Goal: Task Accomplishment & Management: Manage account settings

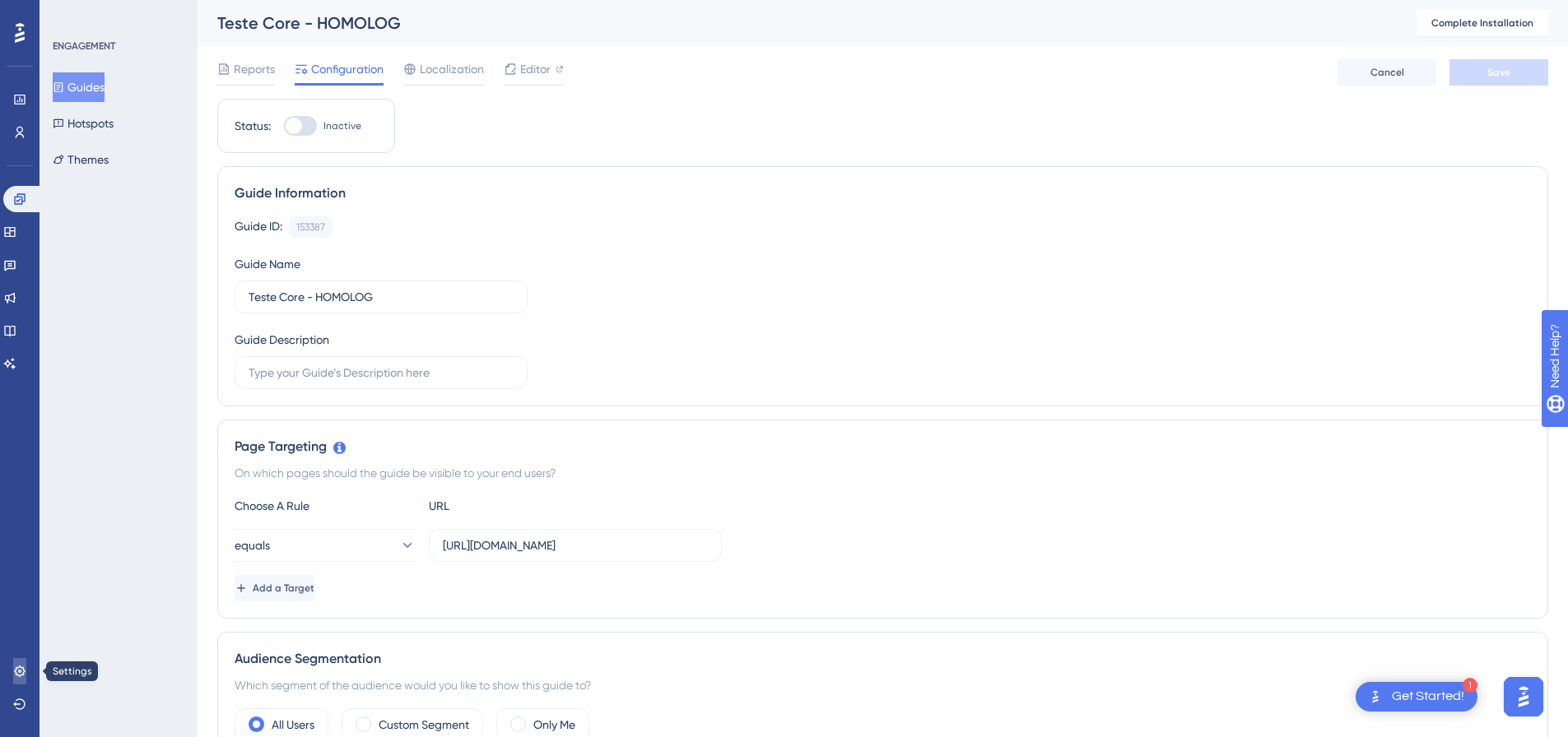
click at [16, 675] on icon at bounding box center [20, 671] width 13 height 13
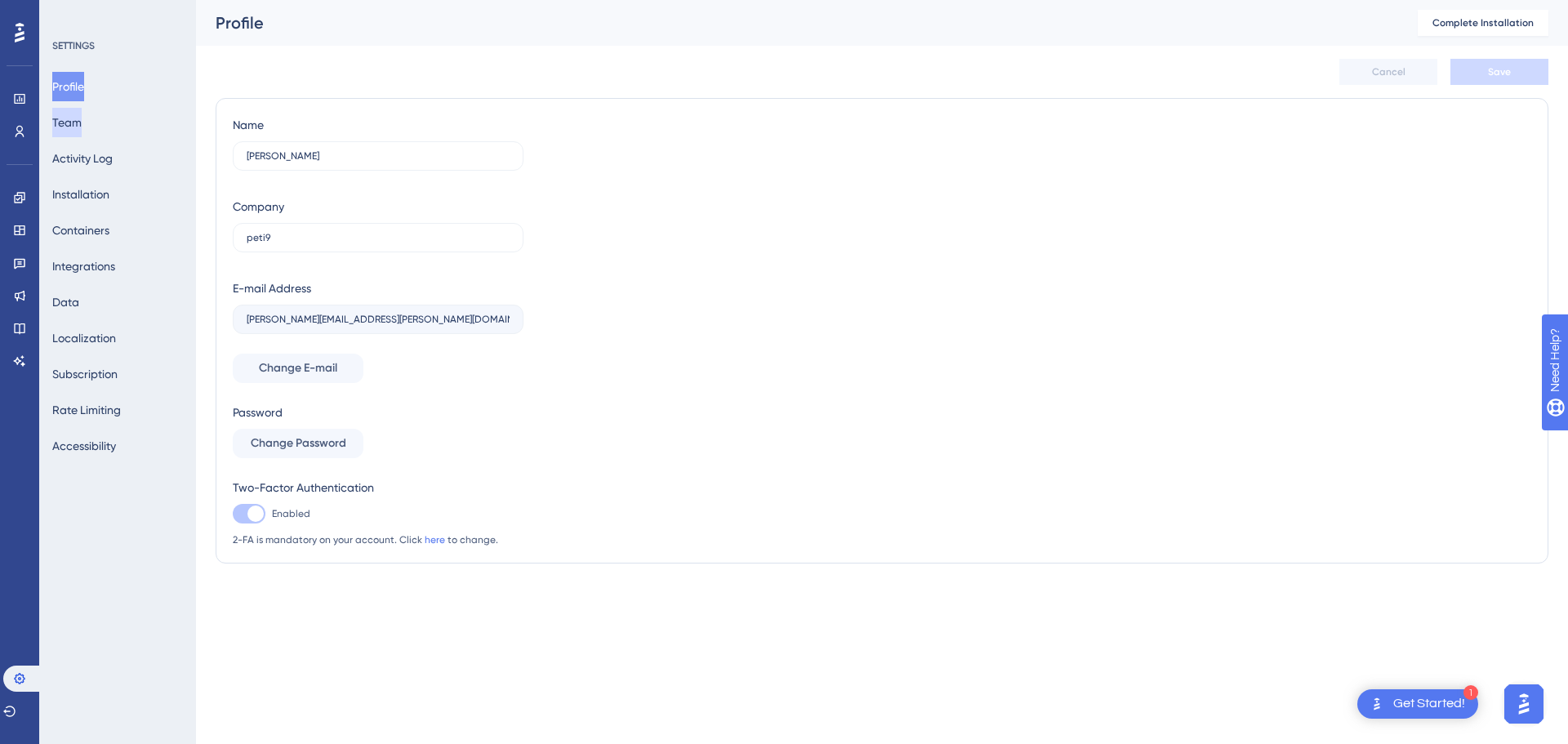
click at [78, 130] on button "Team" at bounding box center [67, 123] width 30 height 30
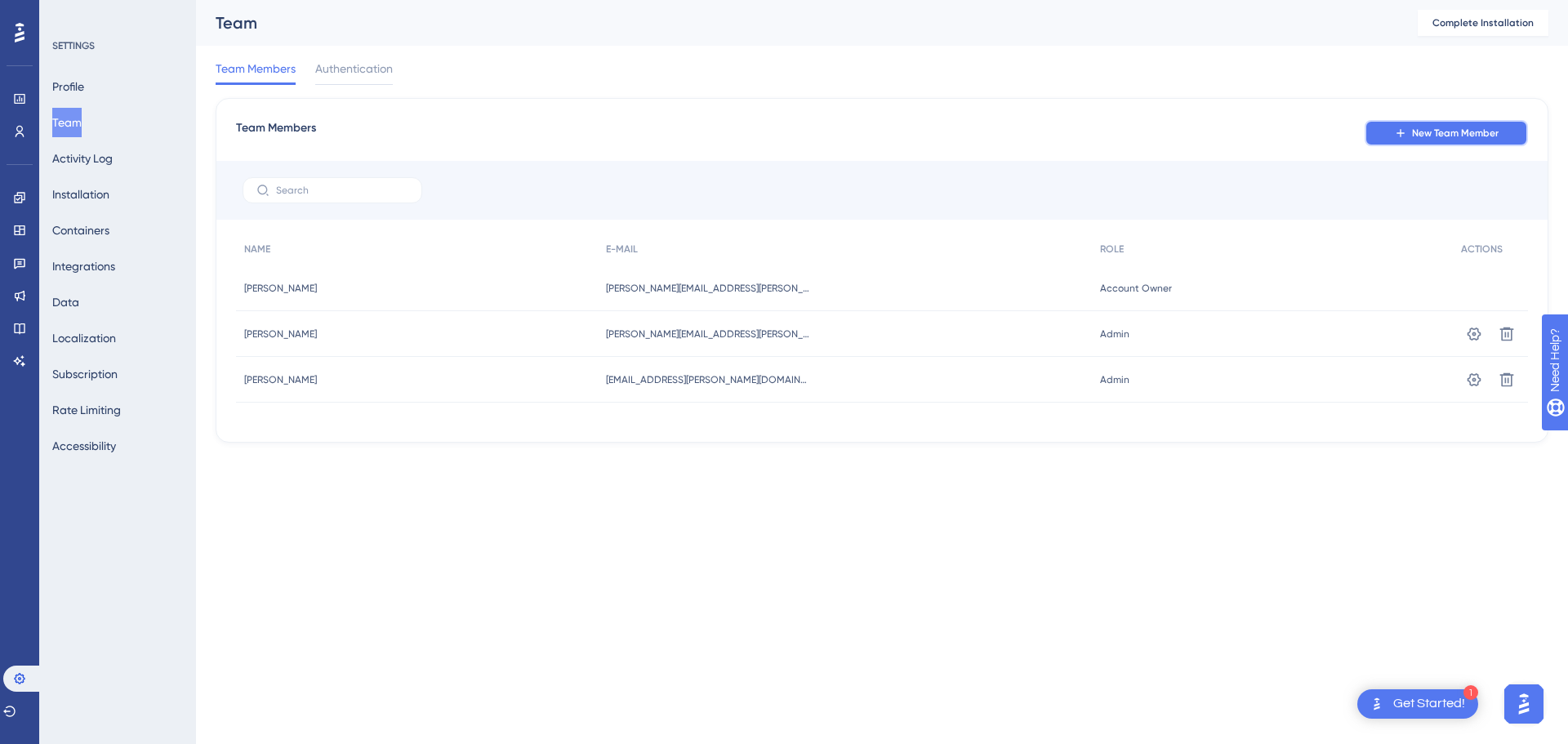
click at [1442, 141] on button "New Team Member" at bounding box center [1447, 133] width 163 height 26
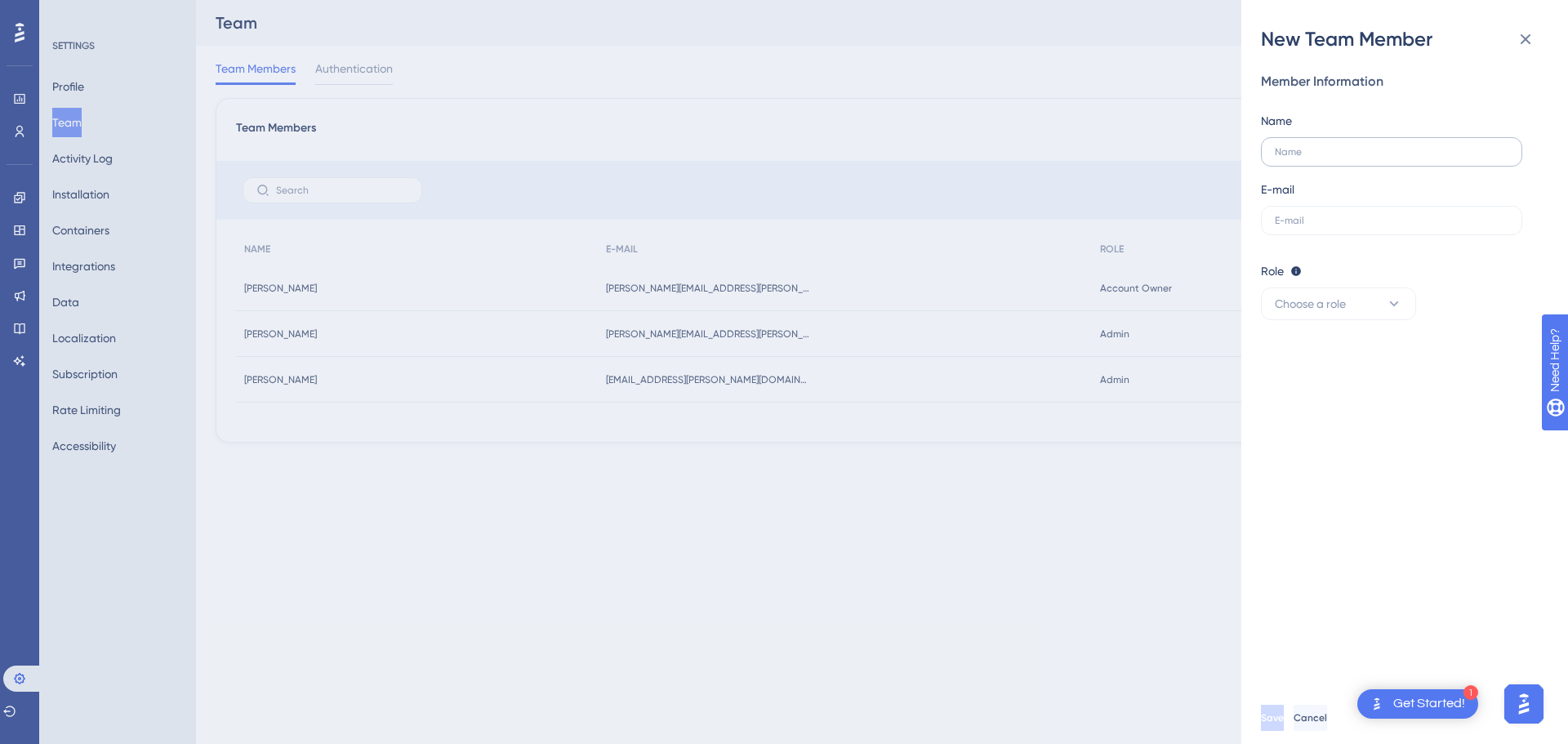
click at [1339, 145] on label at bounding box center [1391, 152] width 262 height 30
click at [1339, 146] on input "text" at bounding box center [1391, 152] width 234 height 12
type input "[PERSON_NAME]"
click at [1331, 222] on input "text" at bounding box center [1391, 220] width 234 height 12
paste input "[EMAIL_ADDRESS][PERSON_NAME][DOMAIN_NAME]"
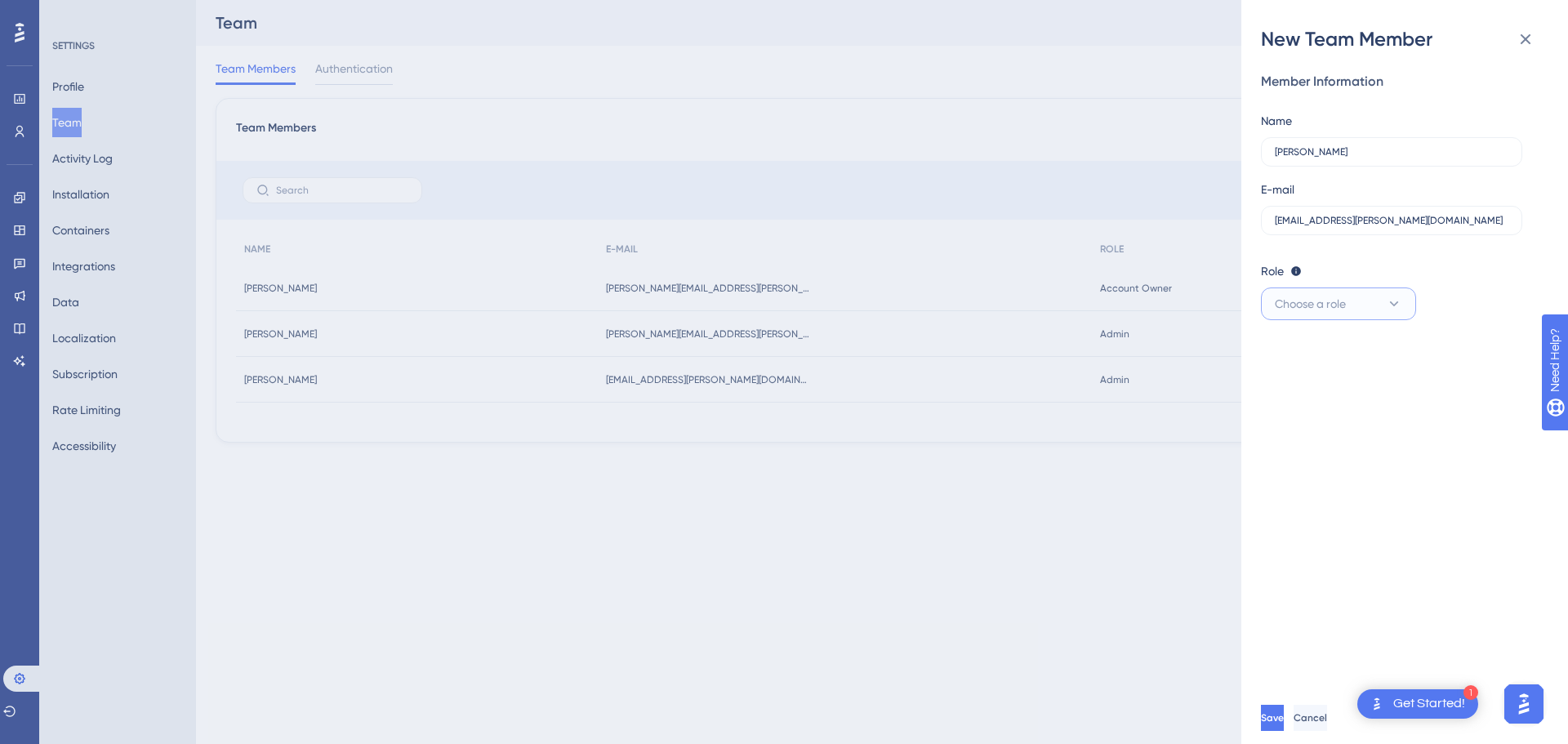
click at [1359, 303] on button "Choose a role" at bounding box center [1338, 304] width 155 height 33
click at [1344, 364] on div "Admin Admin" at bounding box center [1338, 354] width 108 height 33
click at [1286, 713] on span "Save" at bounding box center [1274, 718] width 23 height 13
click at [1431, 224] on input "[EMAIL_ADDRESS][PERSON_NAME][DOMAIN_NAME]" at bounding box center [1391, 220] width 234 height 12
click at [1424, 221] on input "[EMAIL_ADDRESS][PERSON_NAME][DOMAIN_NAME]" at bounding box center [1391, 220] width 234 height 12
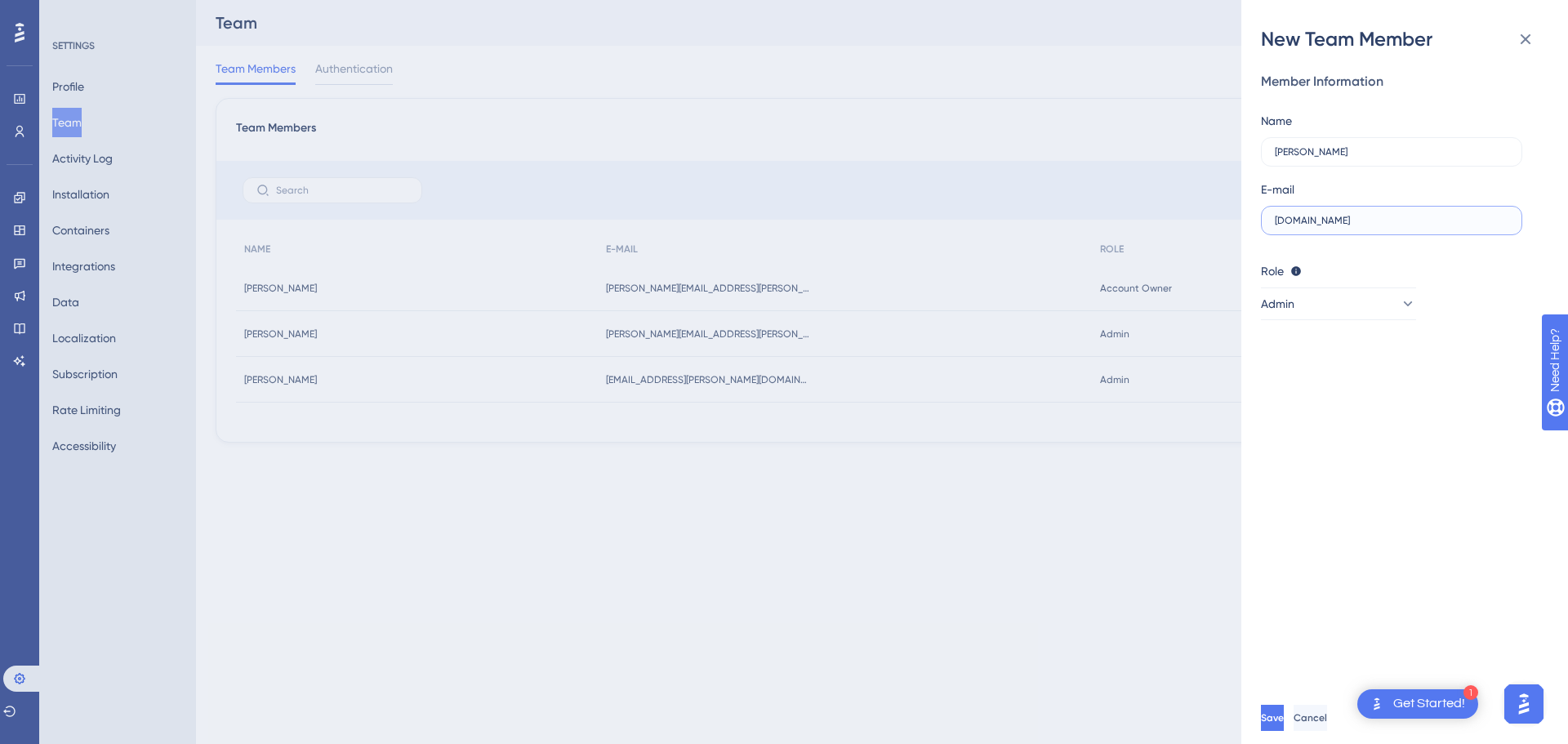
type input "[EMAIL_ADDRESS][PERSON_NAME][DOMAIN_NAME]"
click at [1284, 715] on span "Save" at bounding box center [1272, 718] width 23 height 13
click at [510, 34] on icon at bounding box center [506, 31] width 17 height 17
click at [1529, 47] on icon at bounding box center [1526, 40] width 20 height 20
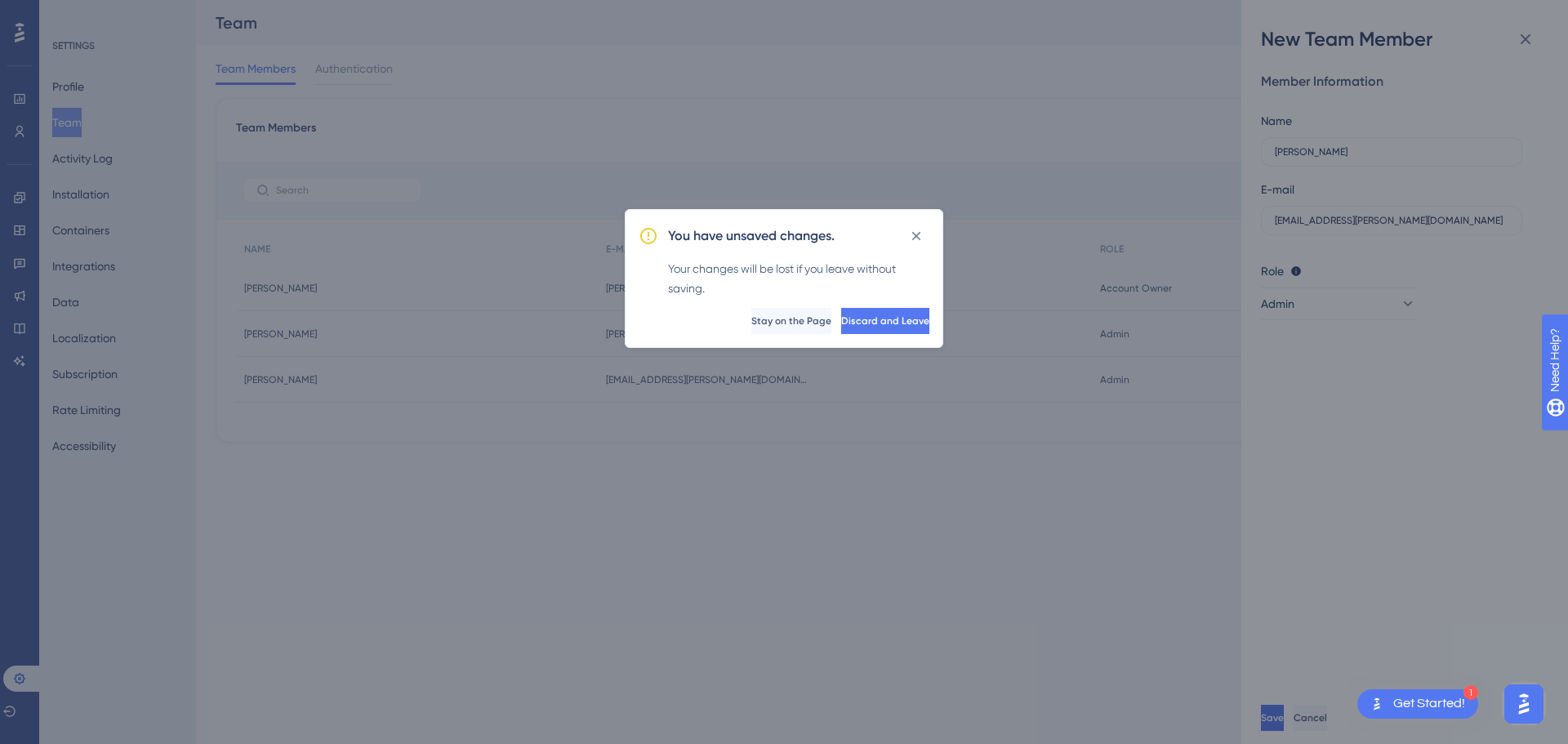
click at [1429, 219] on div "You have unsaved changes. Your changes will be lost if you leave without saving…" at bounding box center [784, 372] width 1568 height 744
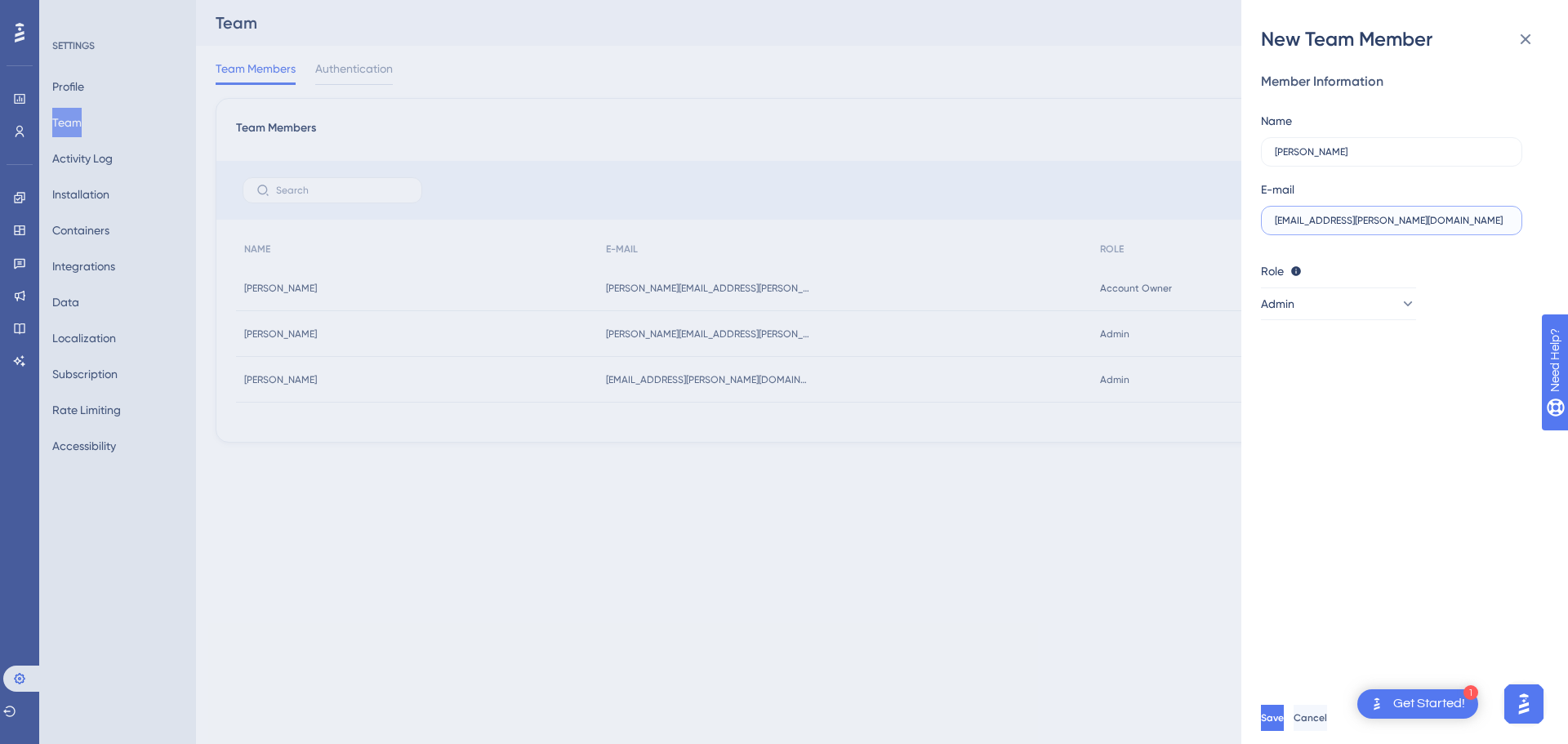
click at [1425, 218] on input "[EMAIL_ADDRESS][PERSON_NAME][DOMAIN_NAME]" at bounding box center [1391, 220] width 234 height 12
click at [1529, 37] on icon at bounding box center [1526, 40] width 11 height 11
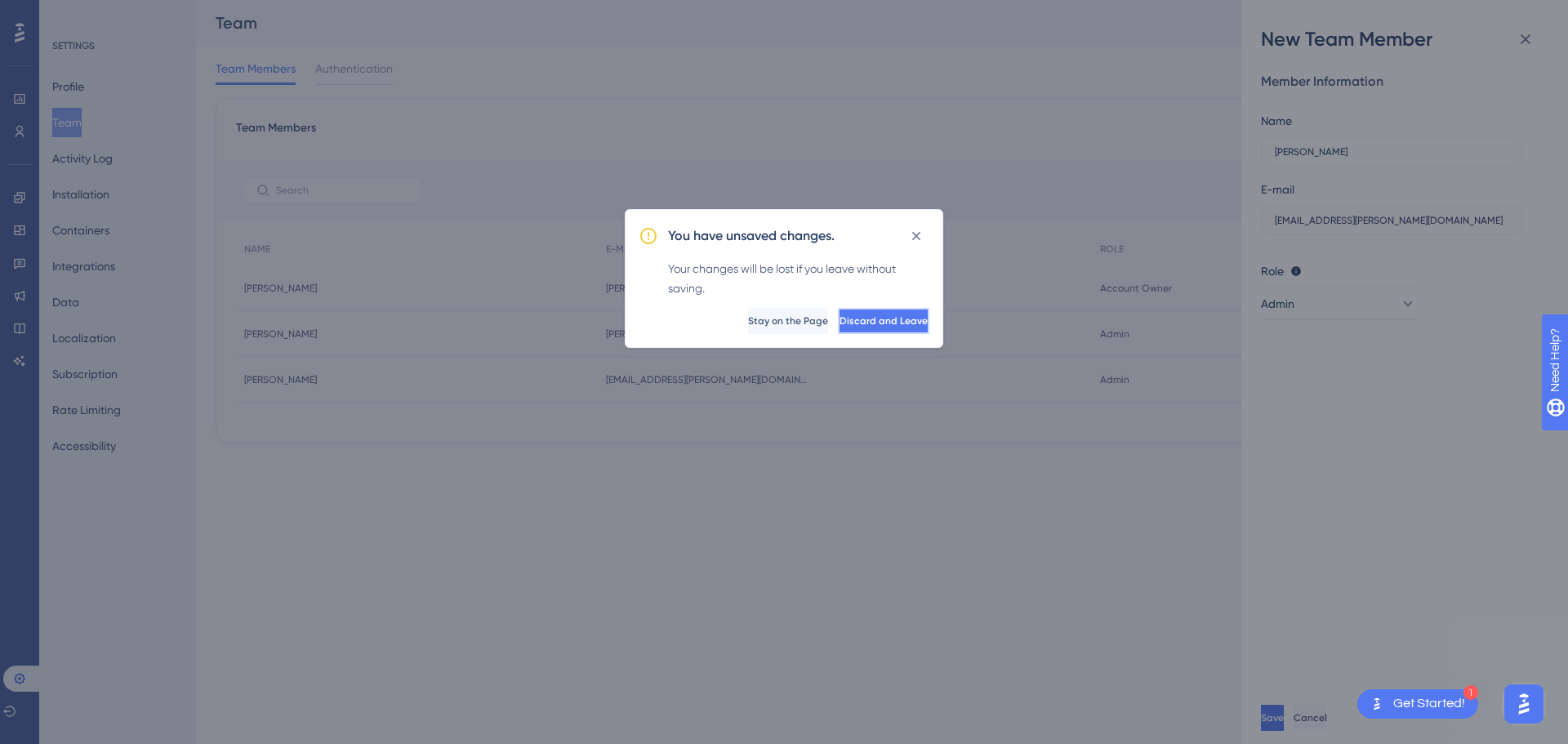
click at [840, 318] on span "Discard and Leave" at bounding box center [883, 321] width 88 height 13
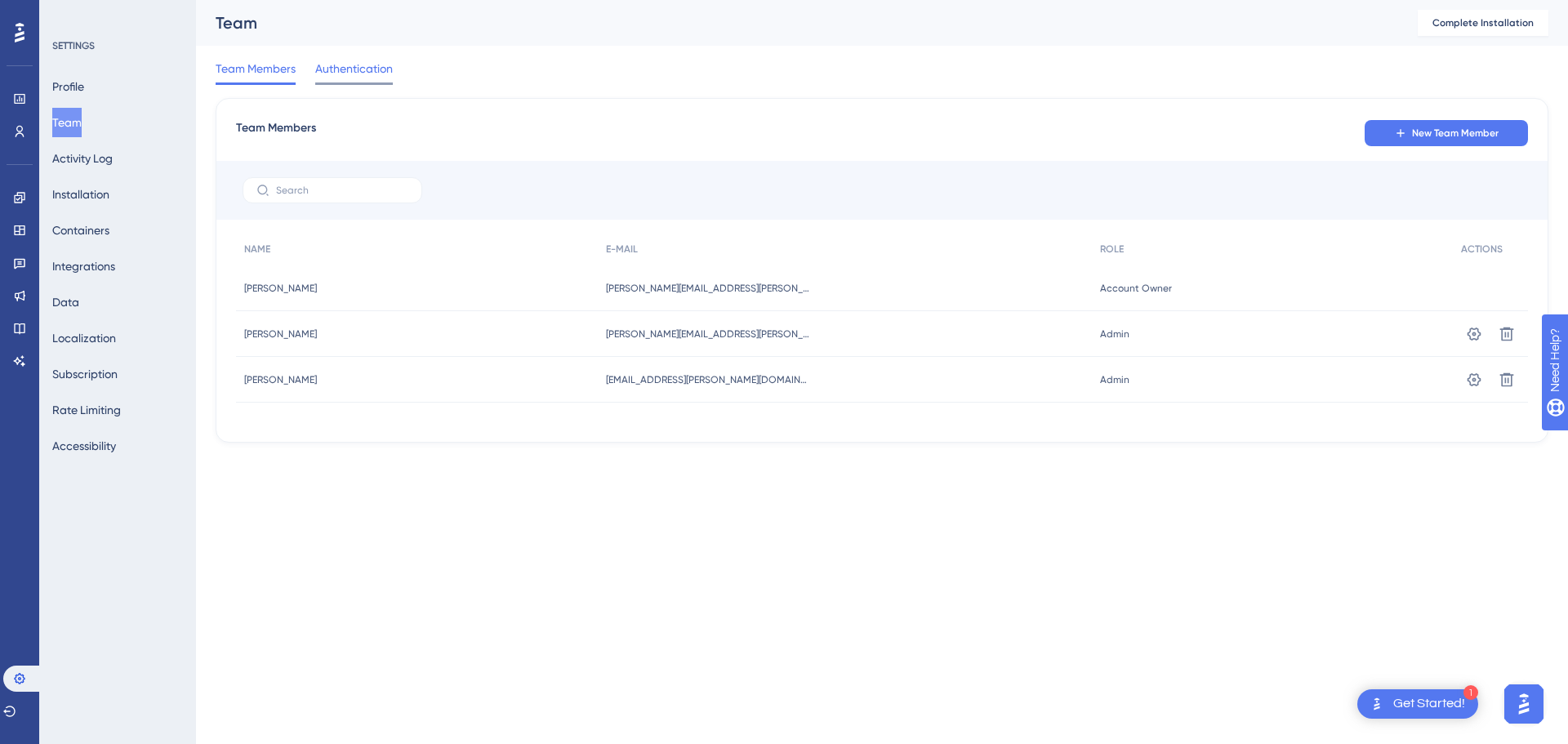
click at [327, 78] on span "Authentication" at bounding box center [354, 69] width 78 height 20
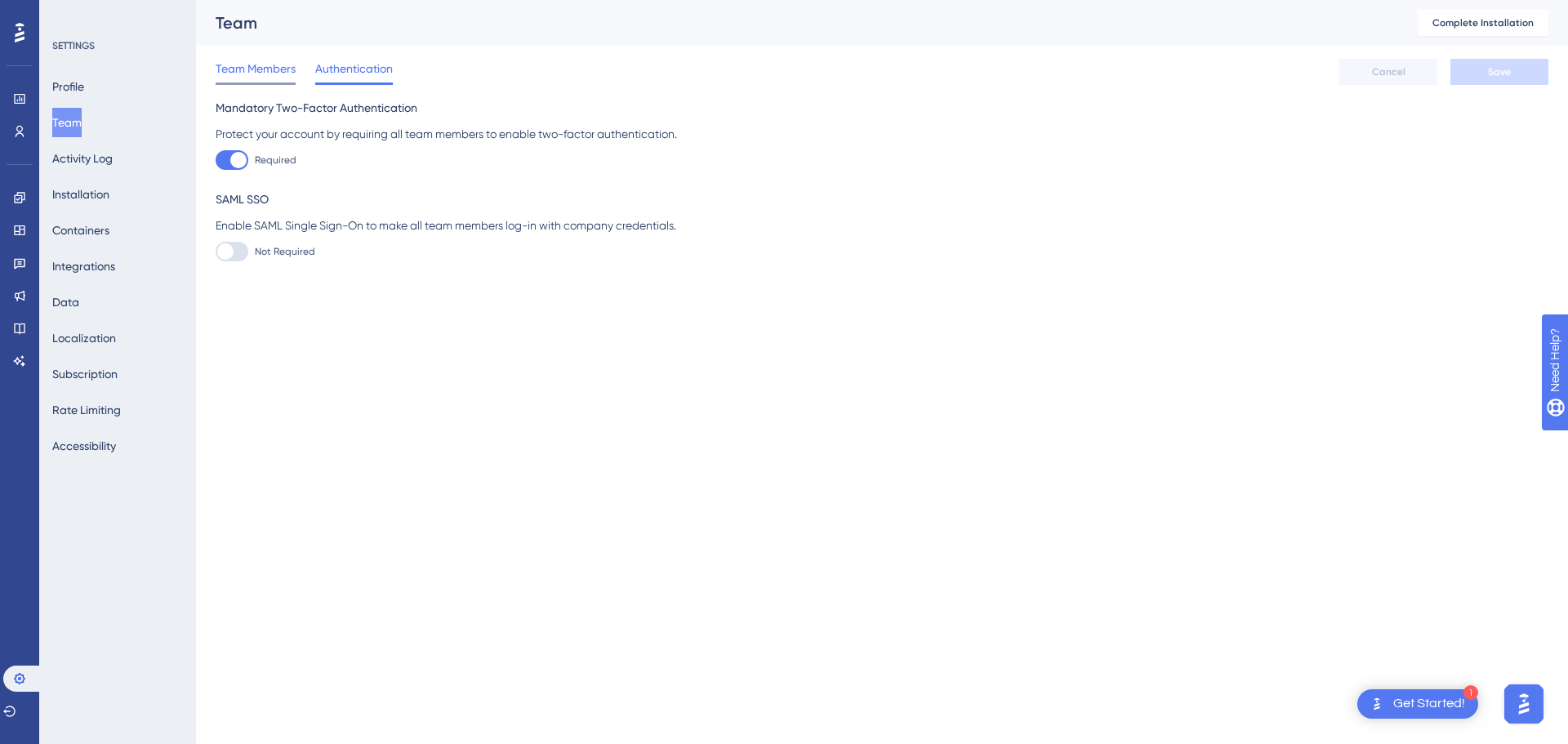
click at [237, 78] on span "Team Members" at bounding box center [255, 69] width 80 height 20
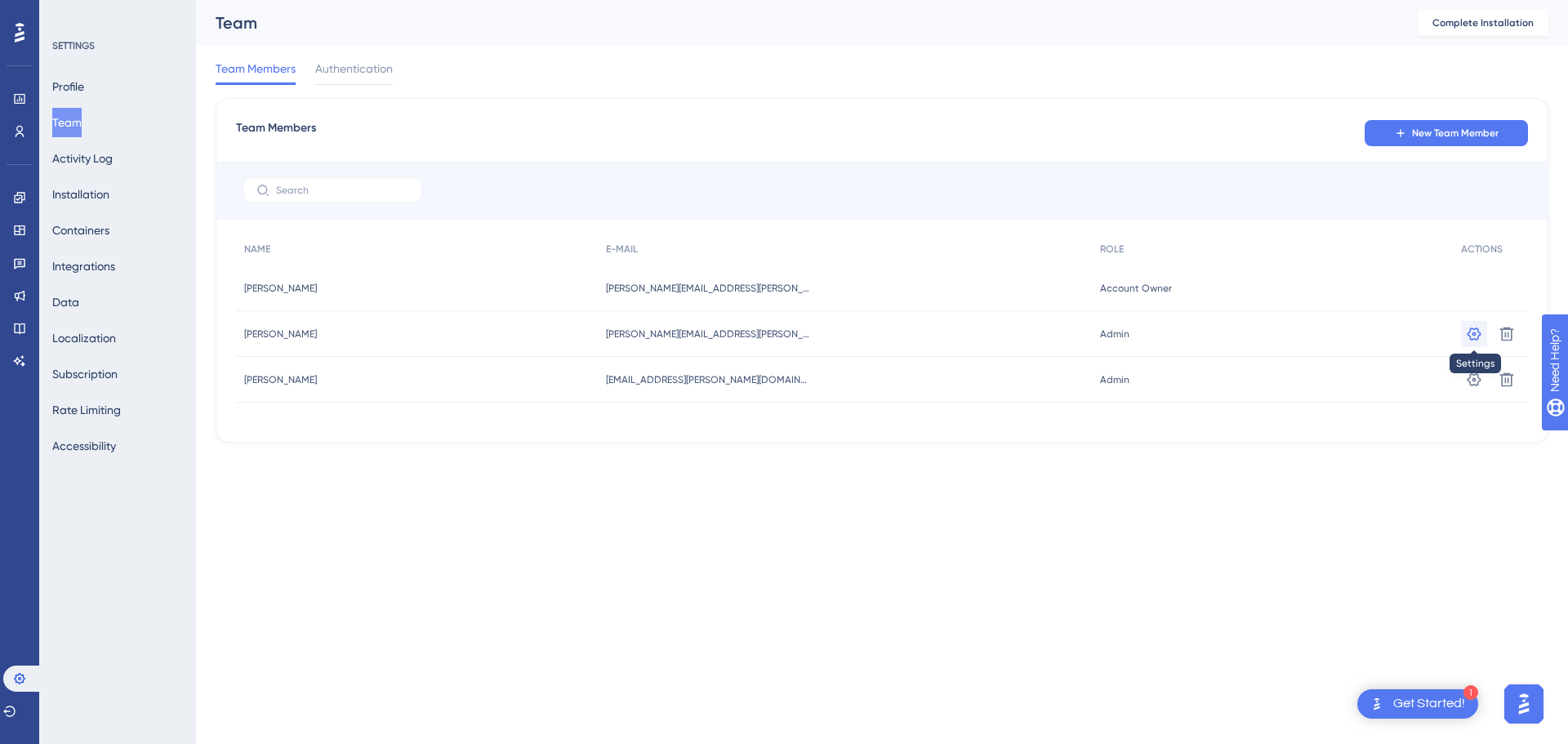
click at [1474, 335] on icon at bounding box center [1475, 334] width 14 height 13
click at [1426, 121] on button "New Team Member" at bounding box center [1447, 133] width 163 height 26
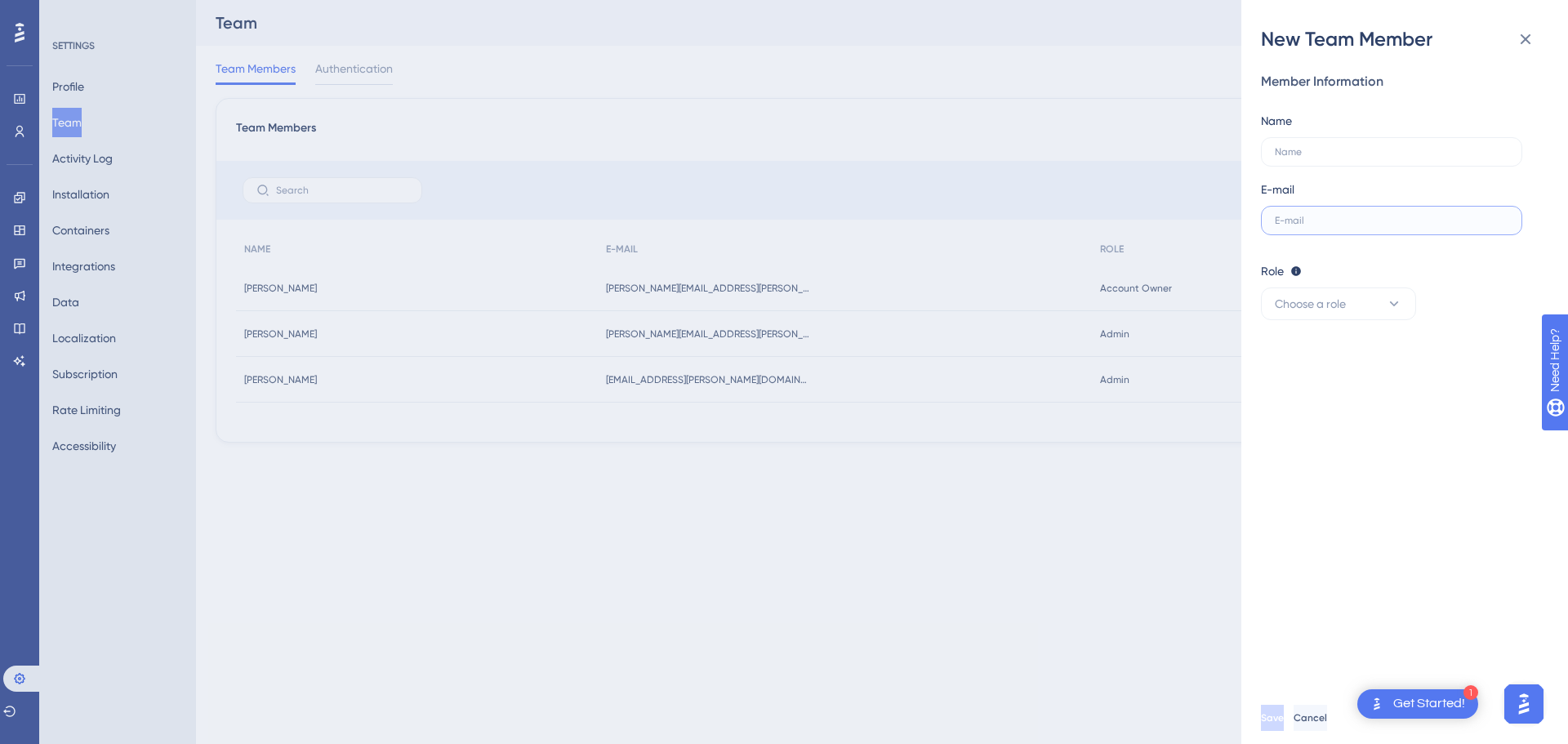
click at [1324, 217] on input "text" at bounding box center [1391, 220] width 234 height 12
paste input "[EMAIL_ADDRESS][PERSON_NAME][DOMAIN_NAME]"
click at [1329, 304] on span "Choose a role" at bounding box center [1310, 304] width 71 height 20
click at [1320, 355] on div "Admin Admin" at bounding box center [1338, 354] width 108 height 33
click at [1284, 713] on span "Save" at bounding box center [1272, 718] width 23 height 13
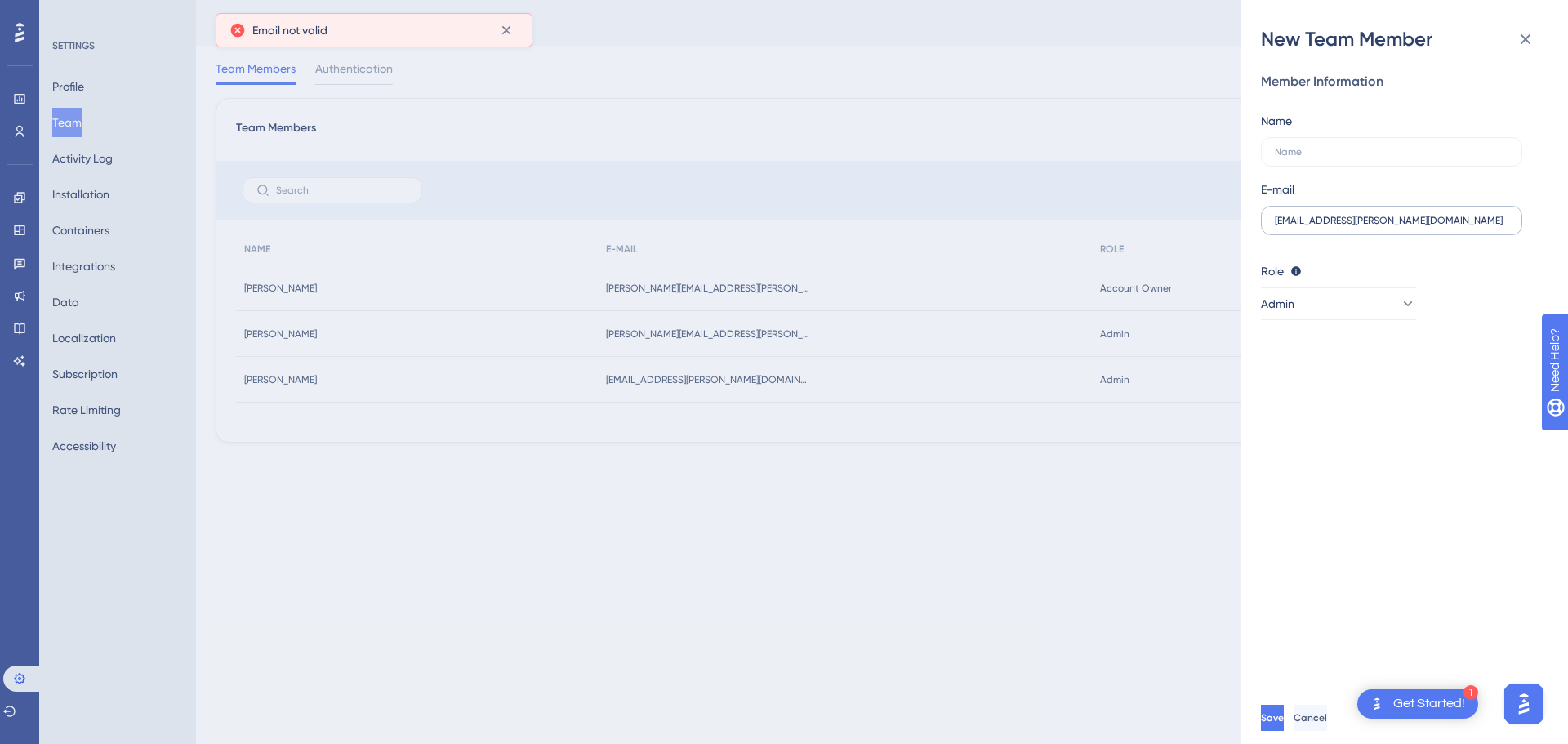
click at [1452, 208] on label "[EMAIL_ADDRESS][PERSON_NAME][DOMAIN_NAME]" at bounding box center [1391, 220] width 262 height 30
click at [1452, 215] on input "[EMAIL_ADDRESS][PERSON_NAME][DOMAIN_NAME]" at bounding box center [1391, 220] width 234 height 12
click at [1287, 716] on button "Save" at bounding box center [1274, 718] width 26 height 26
click at [1401, 218] on input "[EMAIL_ADDRESS][DOMAIN_NAME]" at bounding box center [1391, 220] width 234 height 12
type input "[EMAIL_ADDRESS][DOMAIN_NAME]"
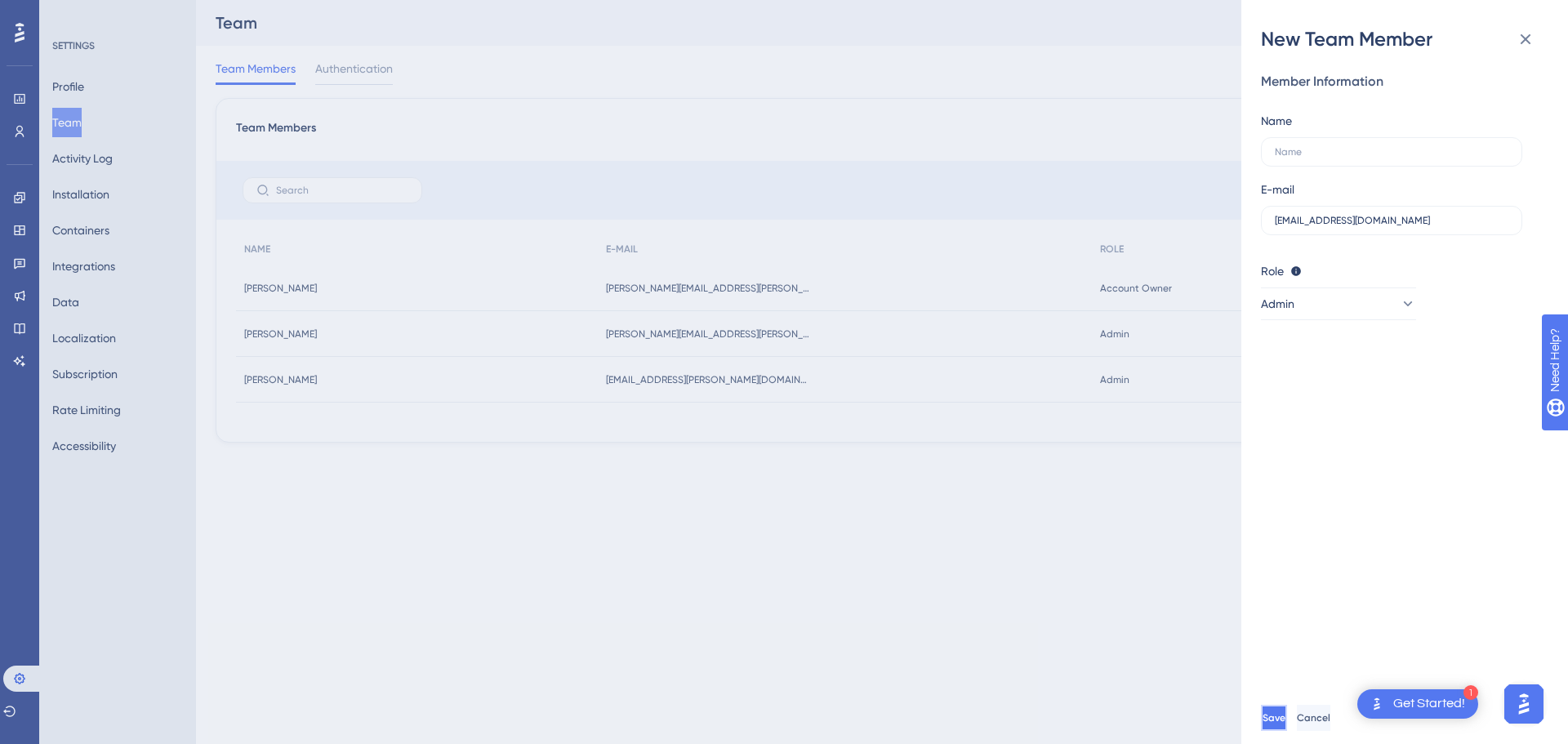
click at [1287, 711] on button "Save" at bounding box center [1274, 718] width 26 height 26
click at [1337, 161] on label at bounding box center [1391, 152] width 262 height 30
click at [1337, 158] on input "text" at bounding box center [1391, 152] width 234 height 12
type input "Vinicius"
click at [1410, 212] on label "[EMAIL_ADDRESS][DOMAIN_NAME]" at bounding box center [1391, 220] width 262 height 30
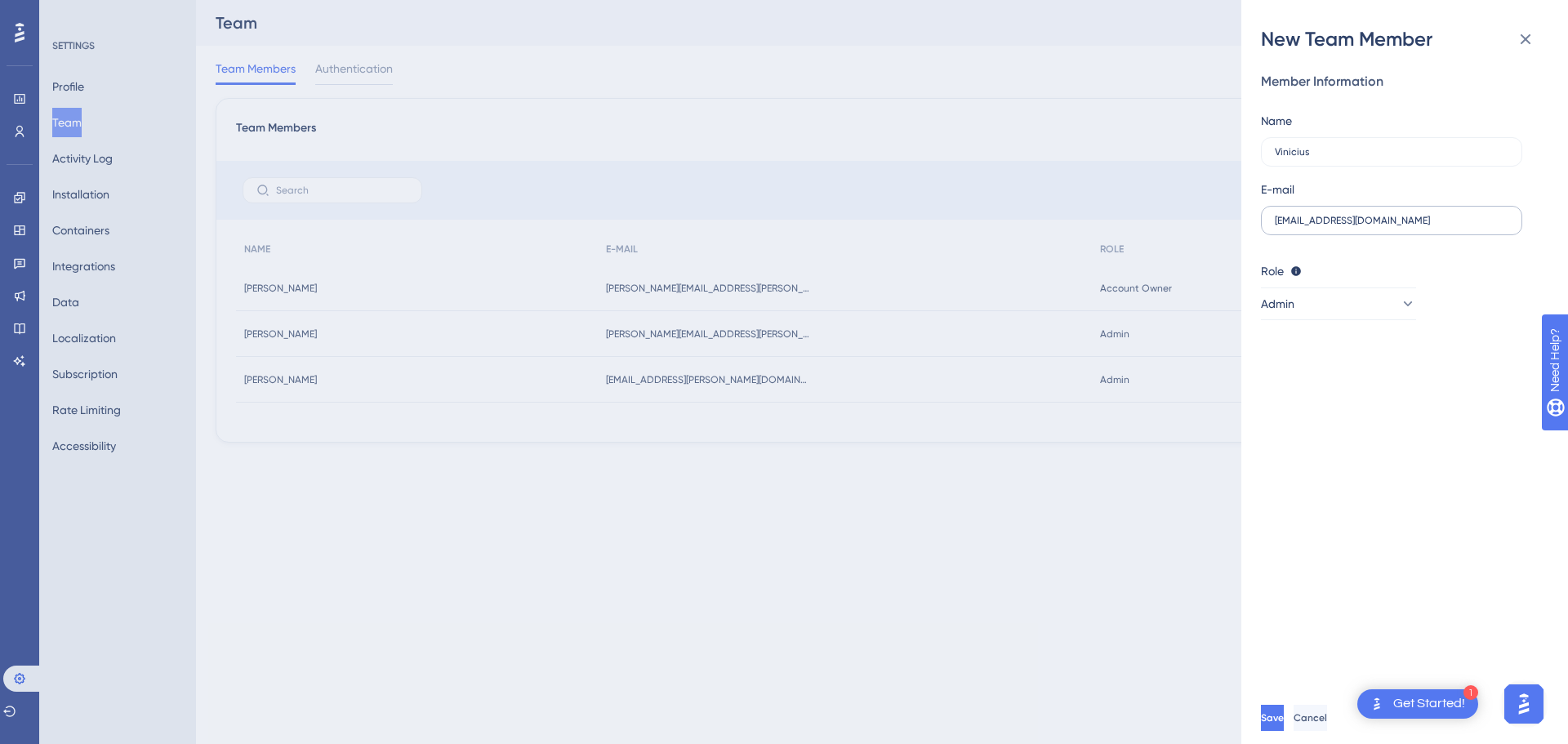
click at [1410, 215] on input "[EMAIL_ADDRESS][DOMAIN_NAME]" at bounding box center [1391, 220] width 234 height 12
paste input "[EMAIL_ADDRESS][PERSON_NAME][DOMAIN_NAME]"
type input "[EMAIL_ADDRESS][PERSON_NAME][DOMAIN_NAME]"
click at [1287, 712] on button "Save" at bounding box center [1274, 718] width 26 height 26
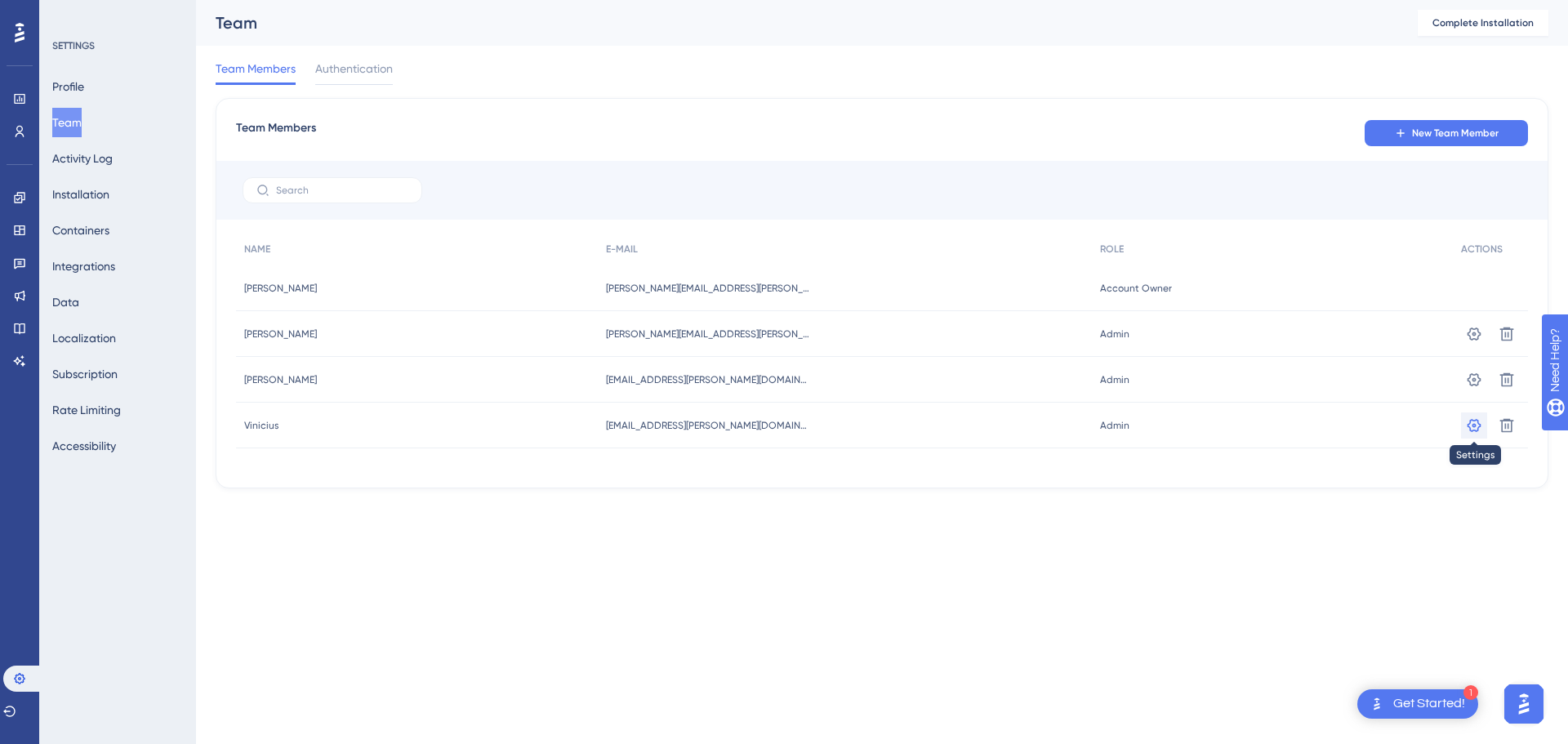
click at [1477, 425] on icon at bounding box center [1475, 425] width 17 height 17
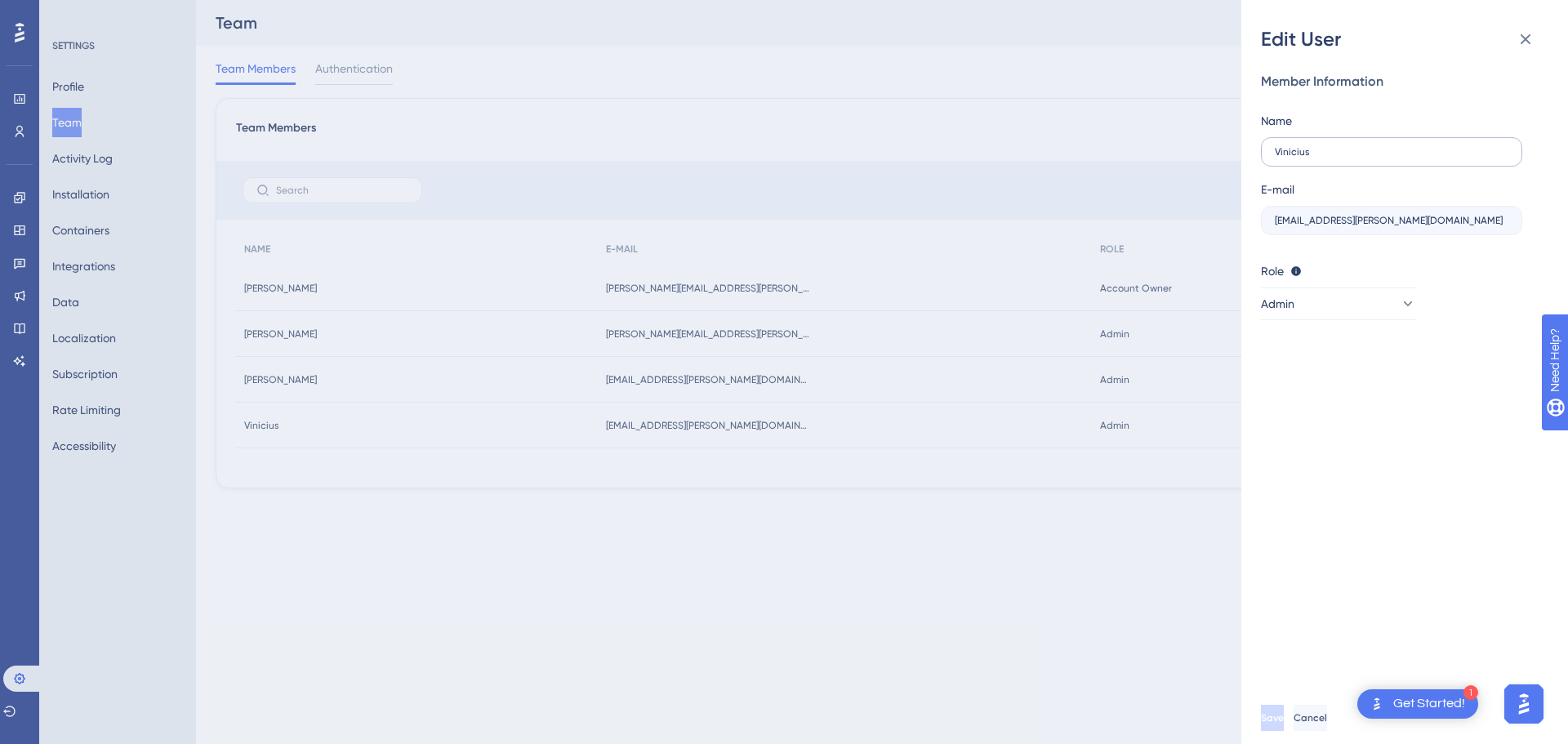
click at [1352, 163] on label "Vinicius" at bounding box center [1391, 152] width 262 height 30
click at [1352, 158] on input "Vinicius" at bounding box center [1391, 152] width 234 height 12
type input "[PERSON_NAME]"
click at [1287, 708] on button "Save" at bounding box center [1274, 718] width 26 height 26
